Goal: Information Seeking & Learning: Learn about a topic

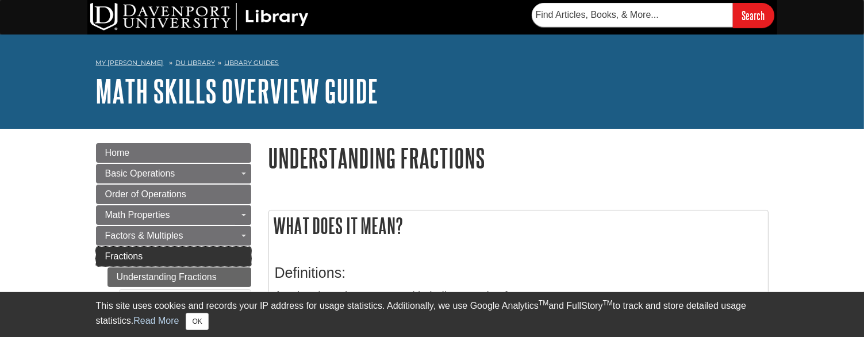
click at [116, 251] on span "Fractions" at bounding box center [124, 256] width 38 height 10
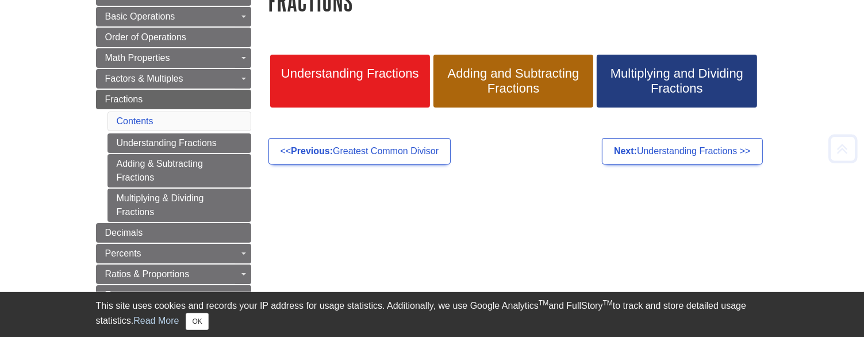
scroll to position [171, 0]
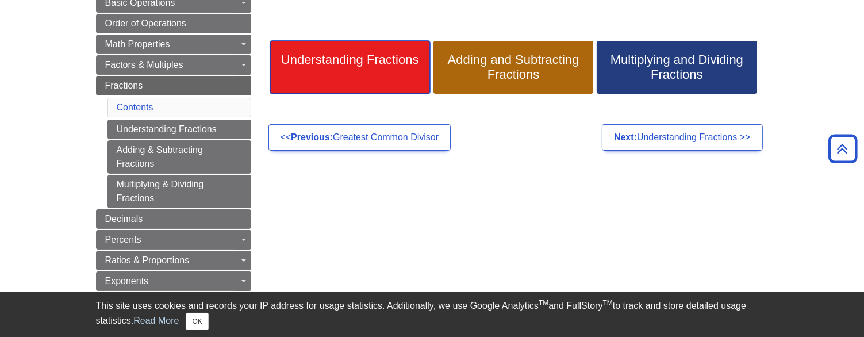
click at [376, 59] on span "Understanding Fractions" at bounding box center [350, 59] width 143 height 15
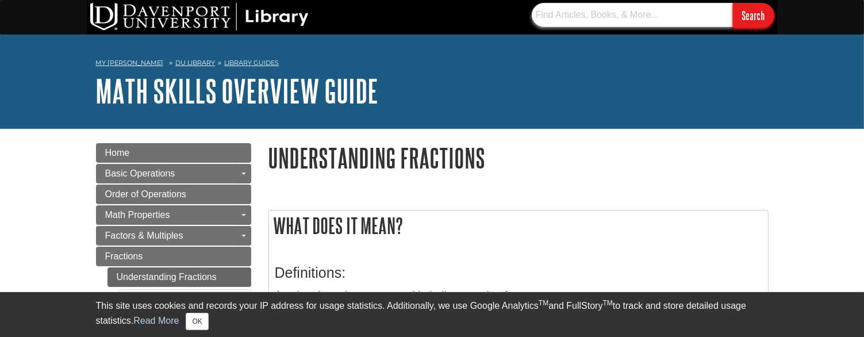
click at [616, 13] on input "text" at bounding box center [632, 15] width 201 height 24
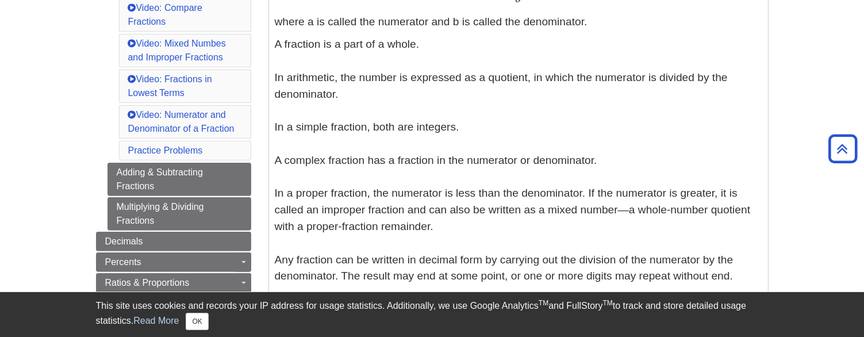
scroll to position [396, 0]
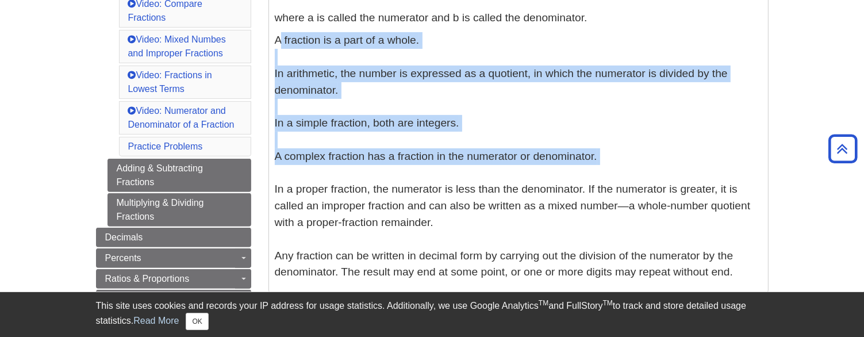
drag, startPoint x: 276, startPoint y: 43, endPoint x: 594, endPoint y: 168, distance: 341.9
click at [594, 168] on p "A fraction is a part of a whole. In arithmetic, the number is expressed as a qu…" at bounding box center [518, 156] width 487 height 248
copy p "A fraction is a part of a whole. In arithmetic, the number is expressed as a qu…"
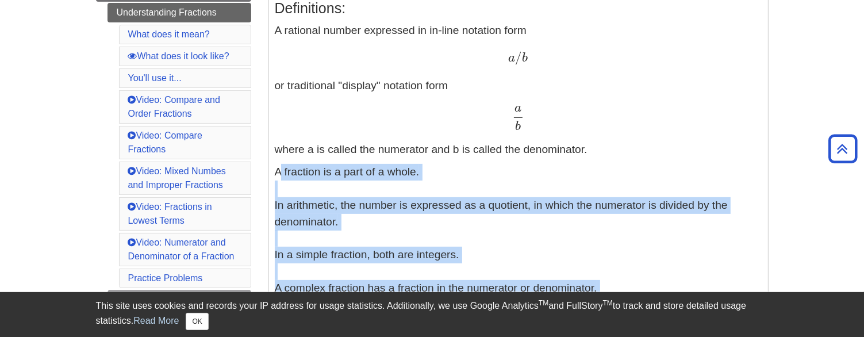
scroll to position [105, 0]
